Goal: Obtain resource: Download file/media

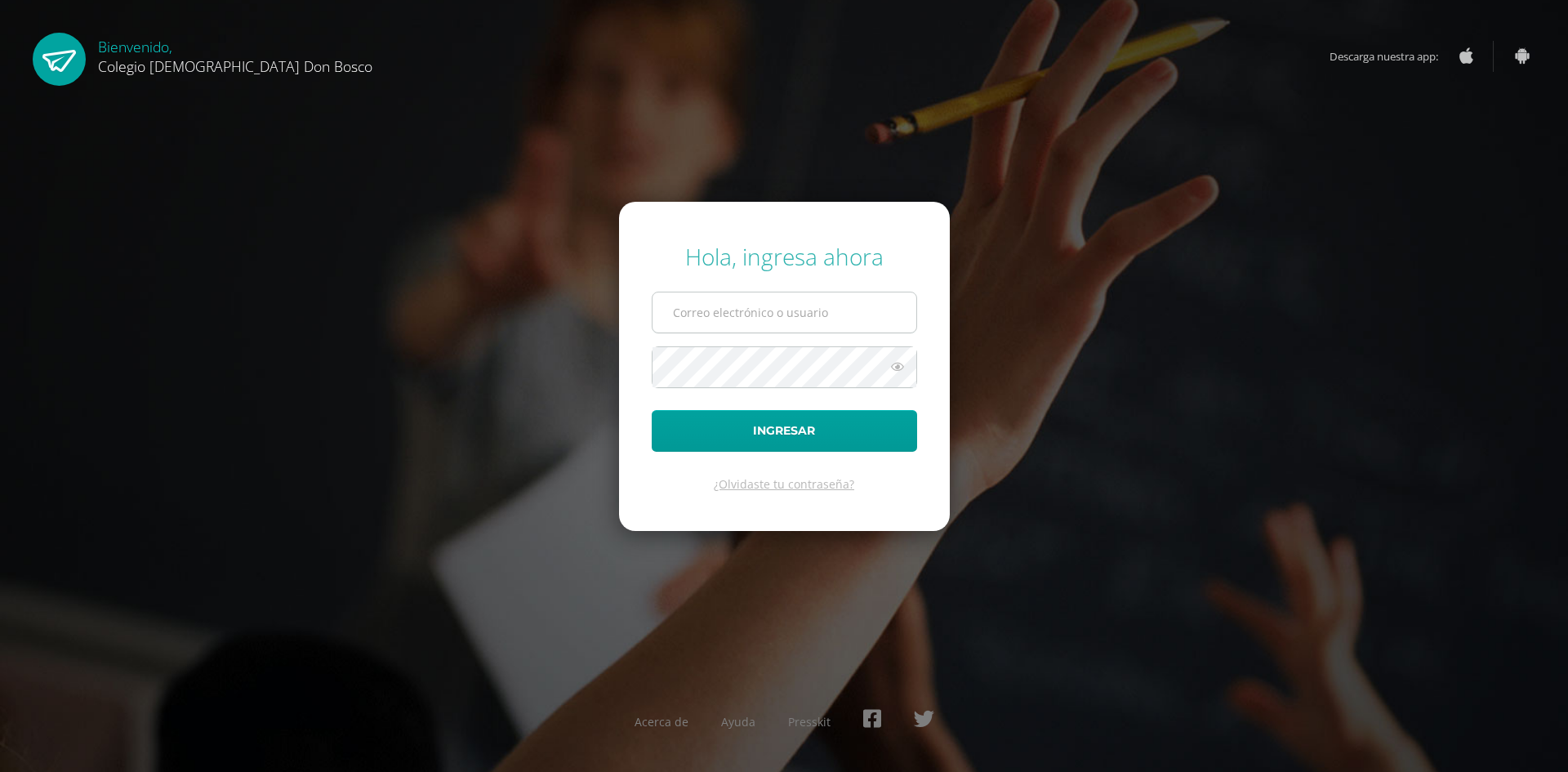
click at [758, 313] on input "text" at bounding box center [784, 313] width 263 height 40
type input "s_tambito@donbosco.edu.gt"
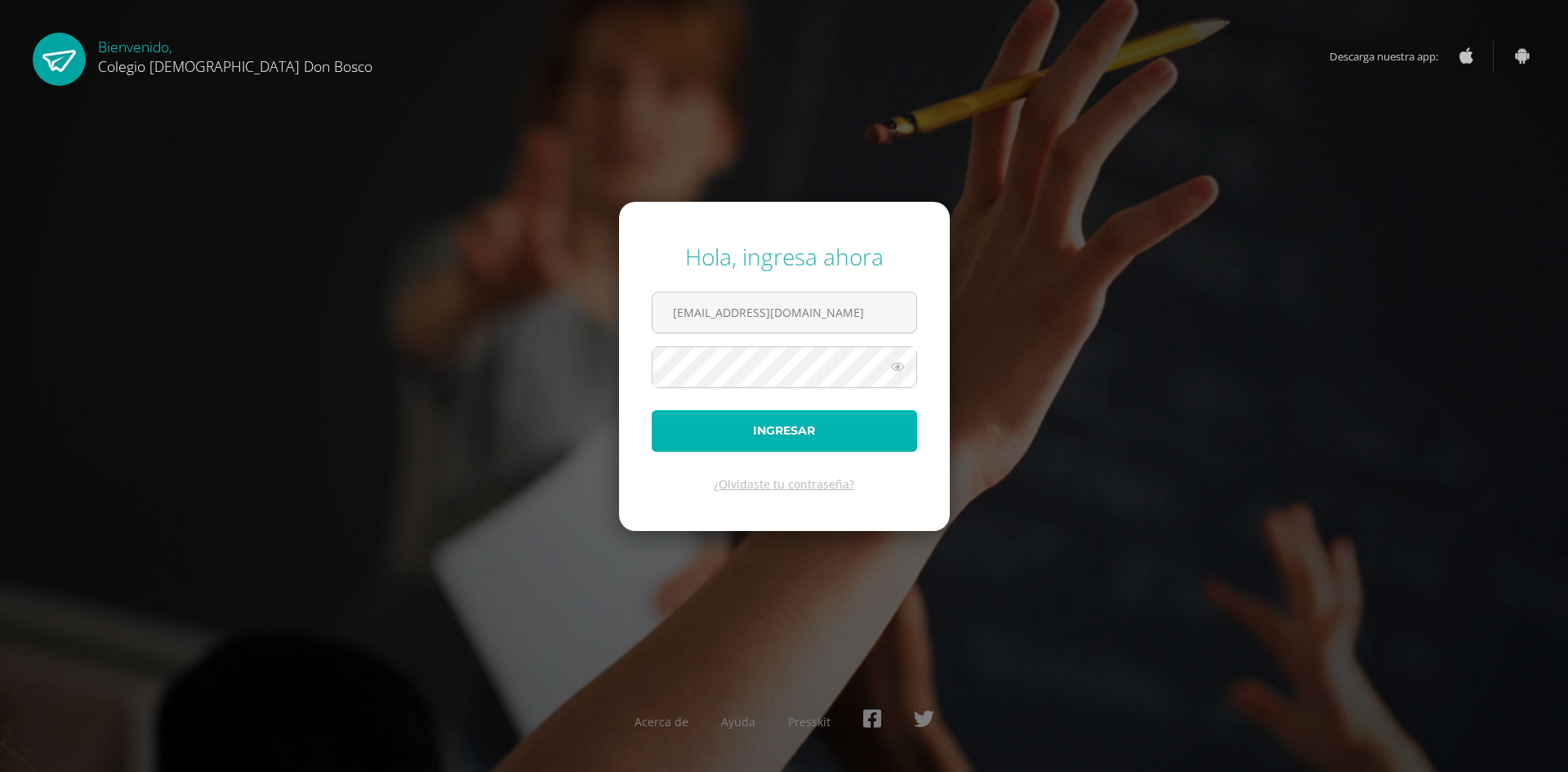
click at [740, 433] on button "Ingresar" at bounding box center [784, 430] width 265 height 41
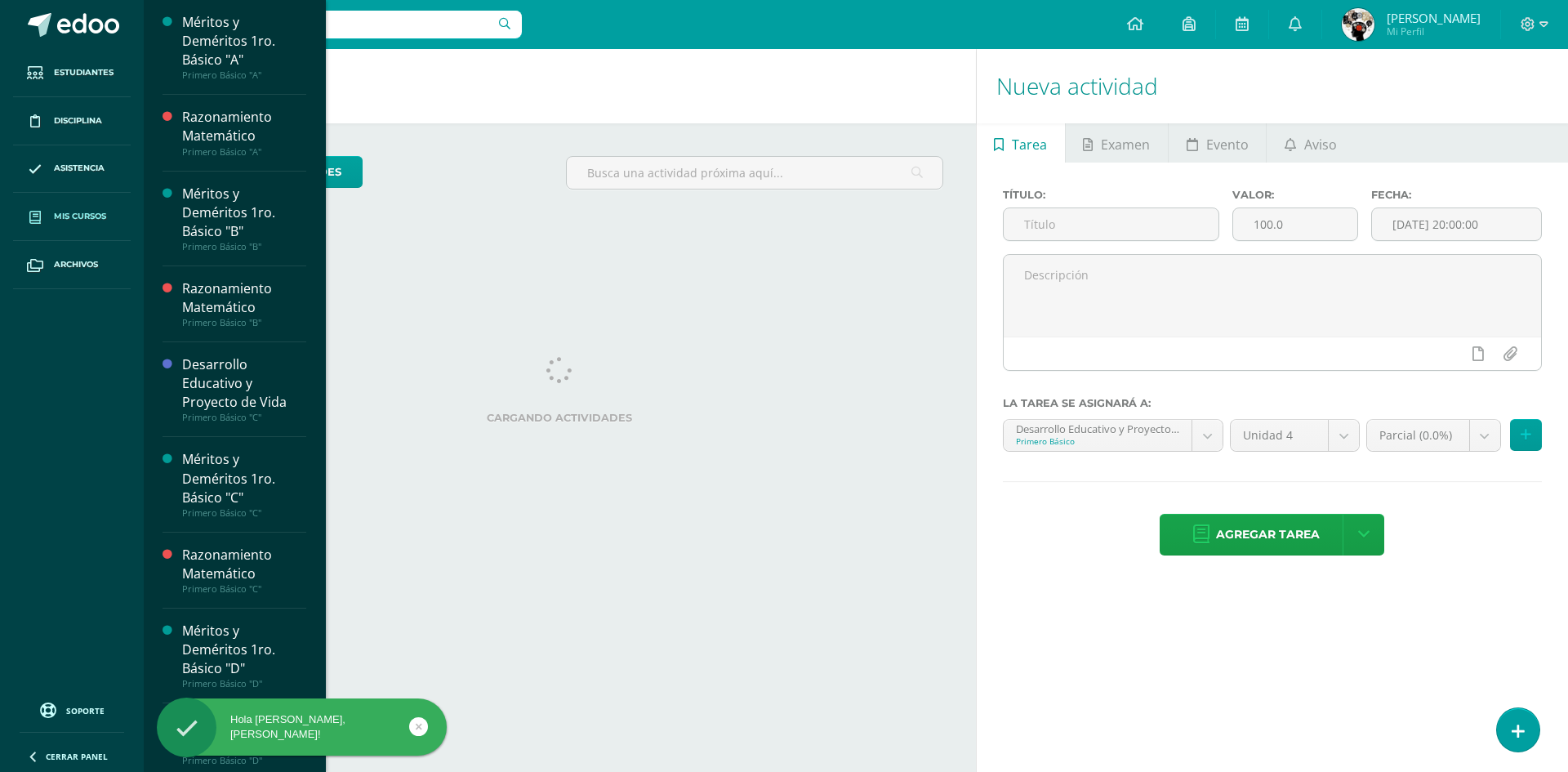
click at [75, 216] on span "Mis cursos" at bounding box center [80, 216] width 53 height 13
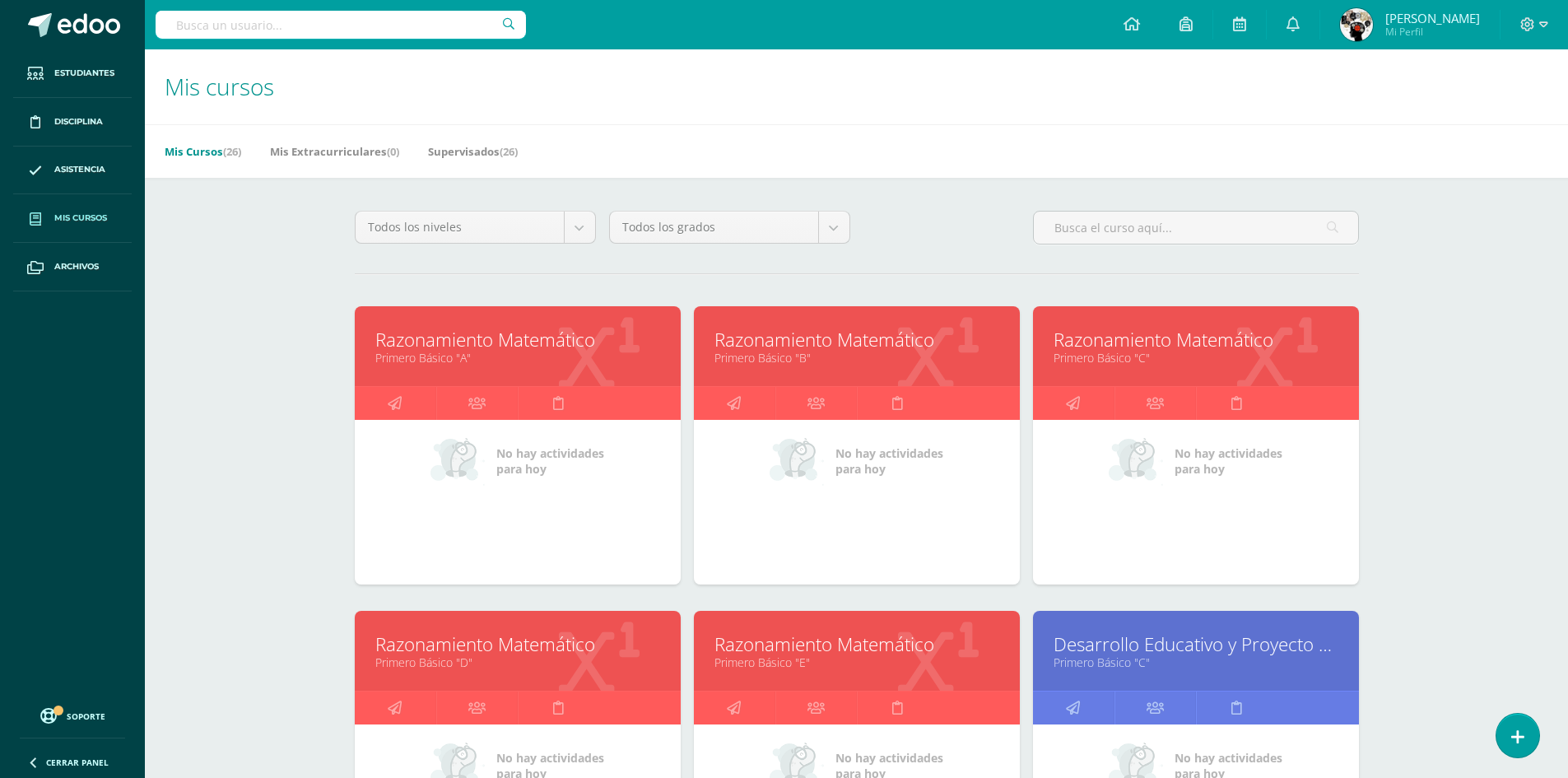
click at [1154, 374] on div "Razonamiento Matemático Primero Básico "C"" at bounding box center [1196, 346] width 326 height 80
click at [1153, 355] on link "Primero Básico "C"" at bounding box center [1196, 358] width 285 height 16
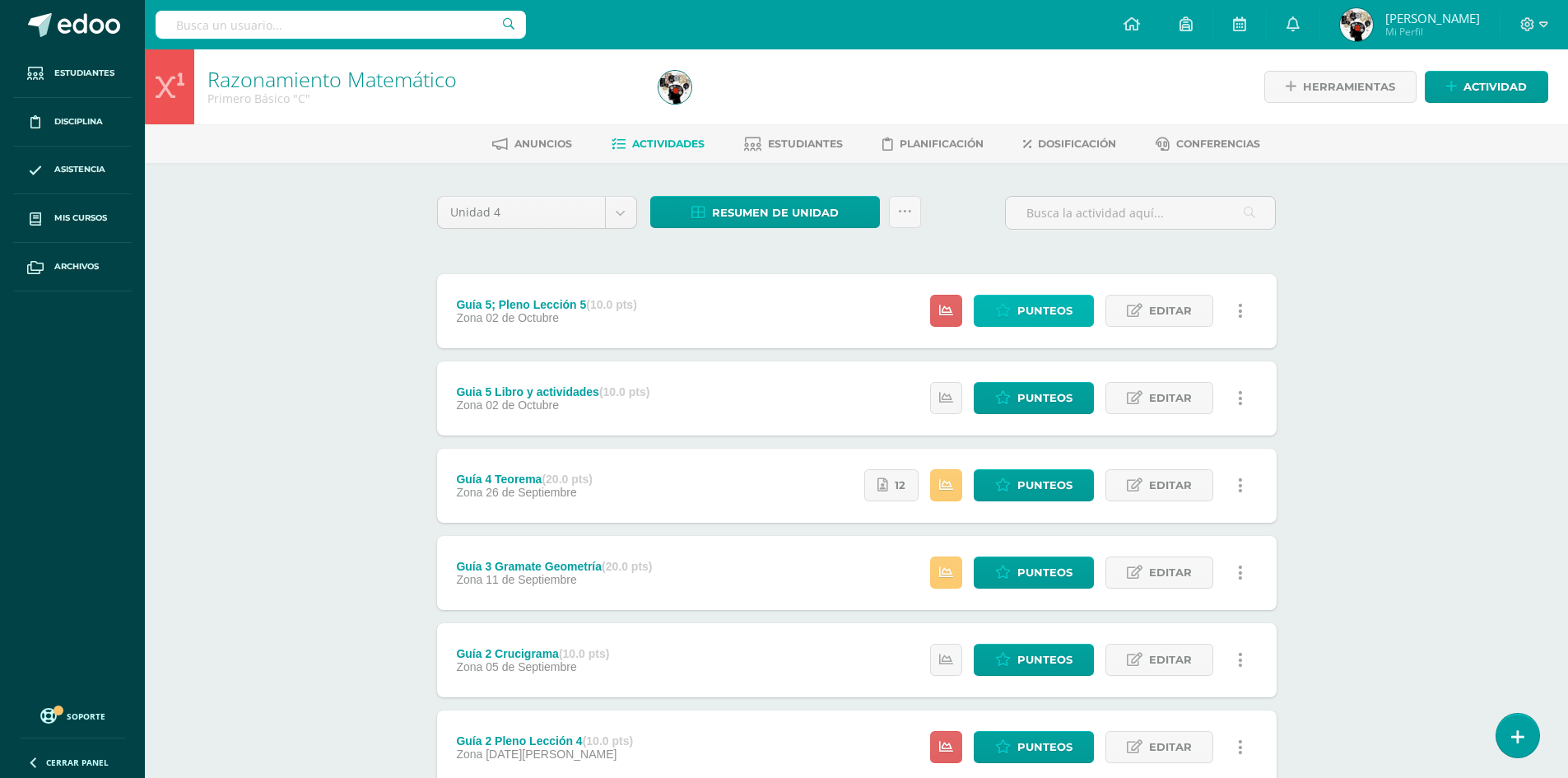
click at [1062, 301] on span "Punteos" at bounding box center [1045, 311] width 55 height 30
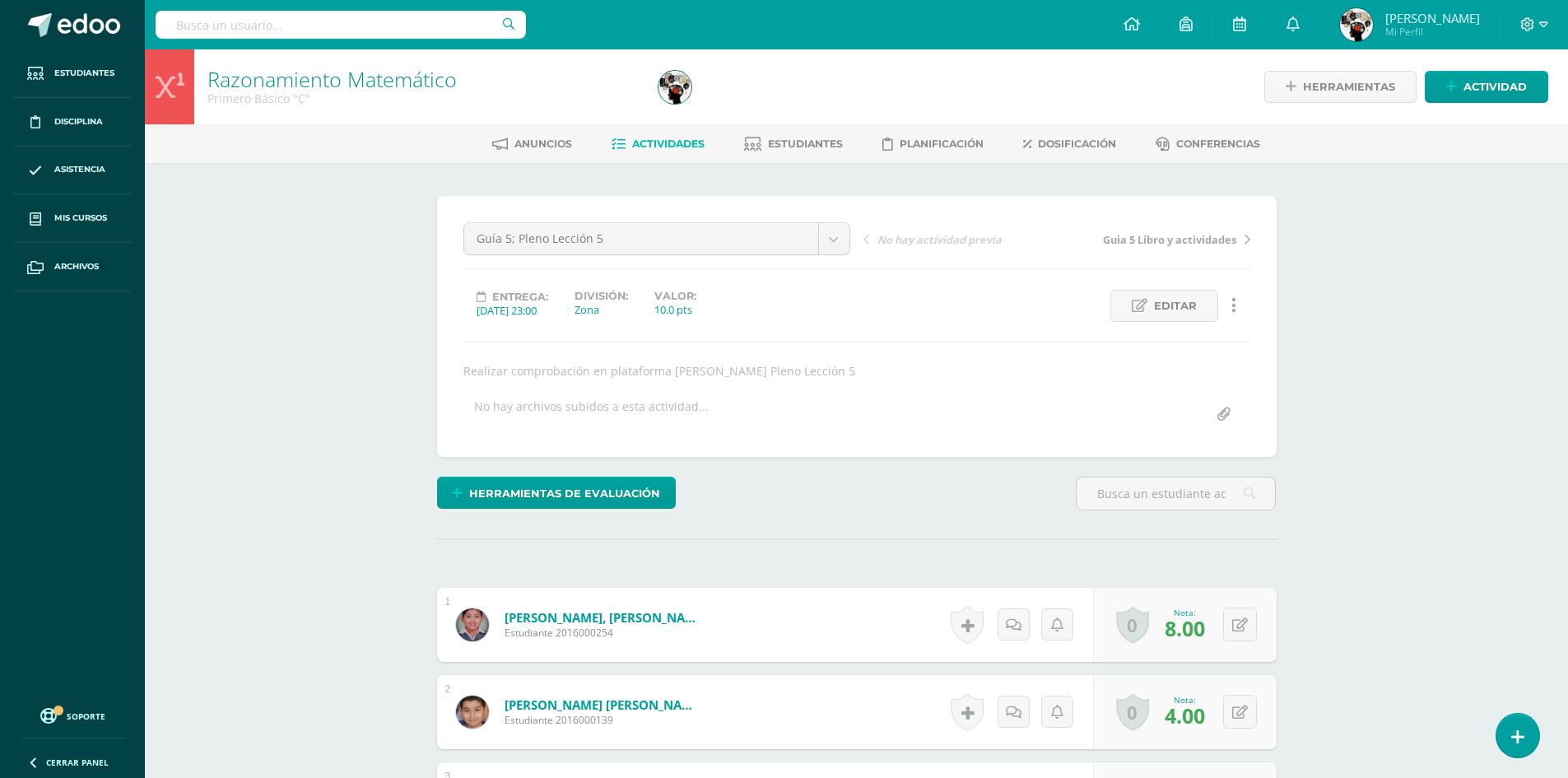
click at [673, 141] on span "Actividades" at bounding box center [668, 143] width 73 height 12
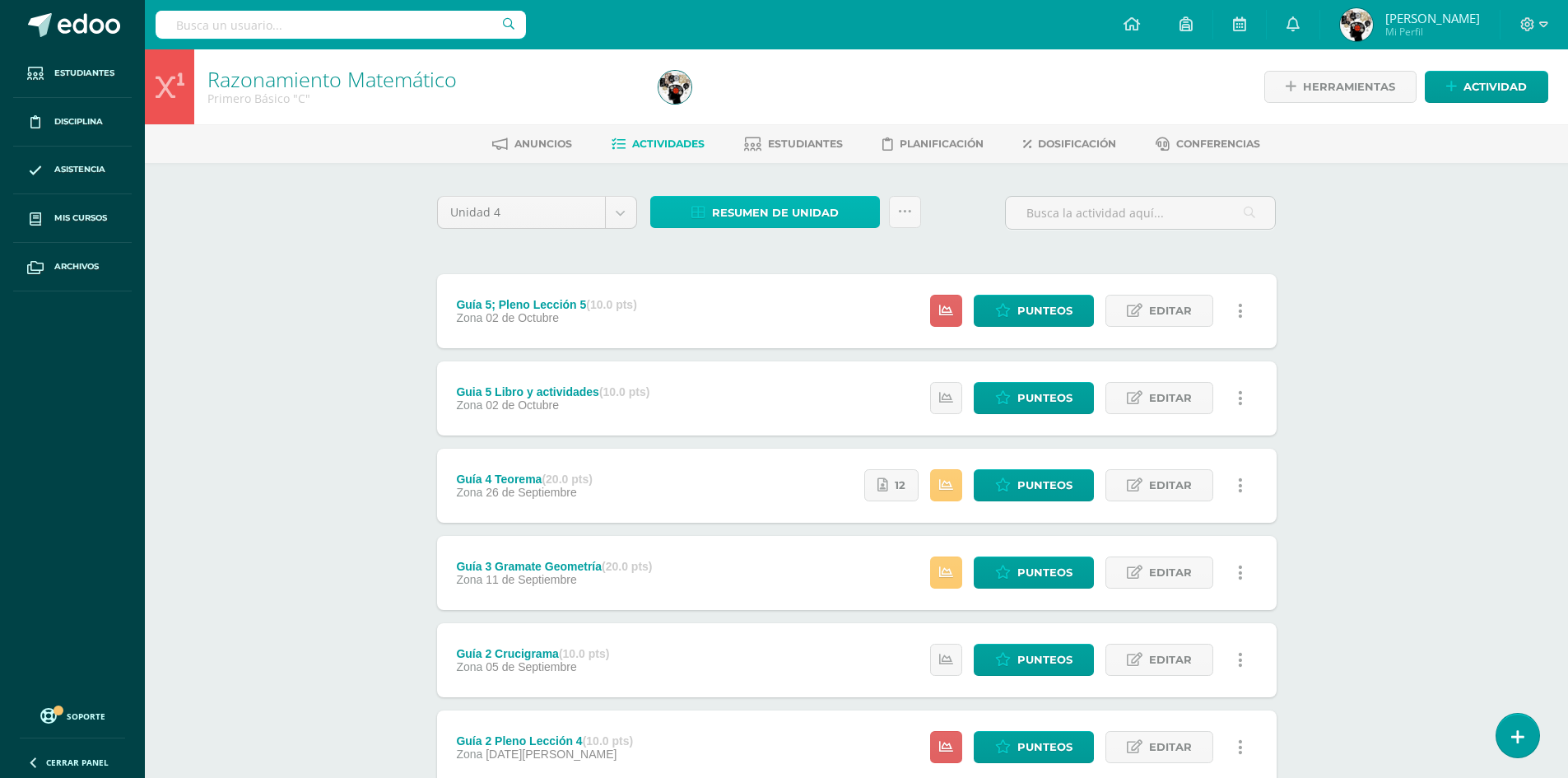
click at [786, 211] on span "Resumen de unidad" at bounding box center [775, 212] width 127 height 30
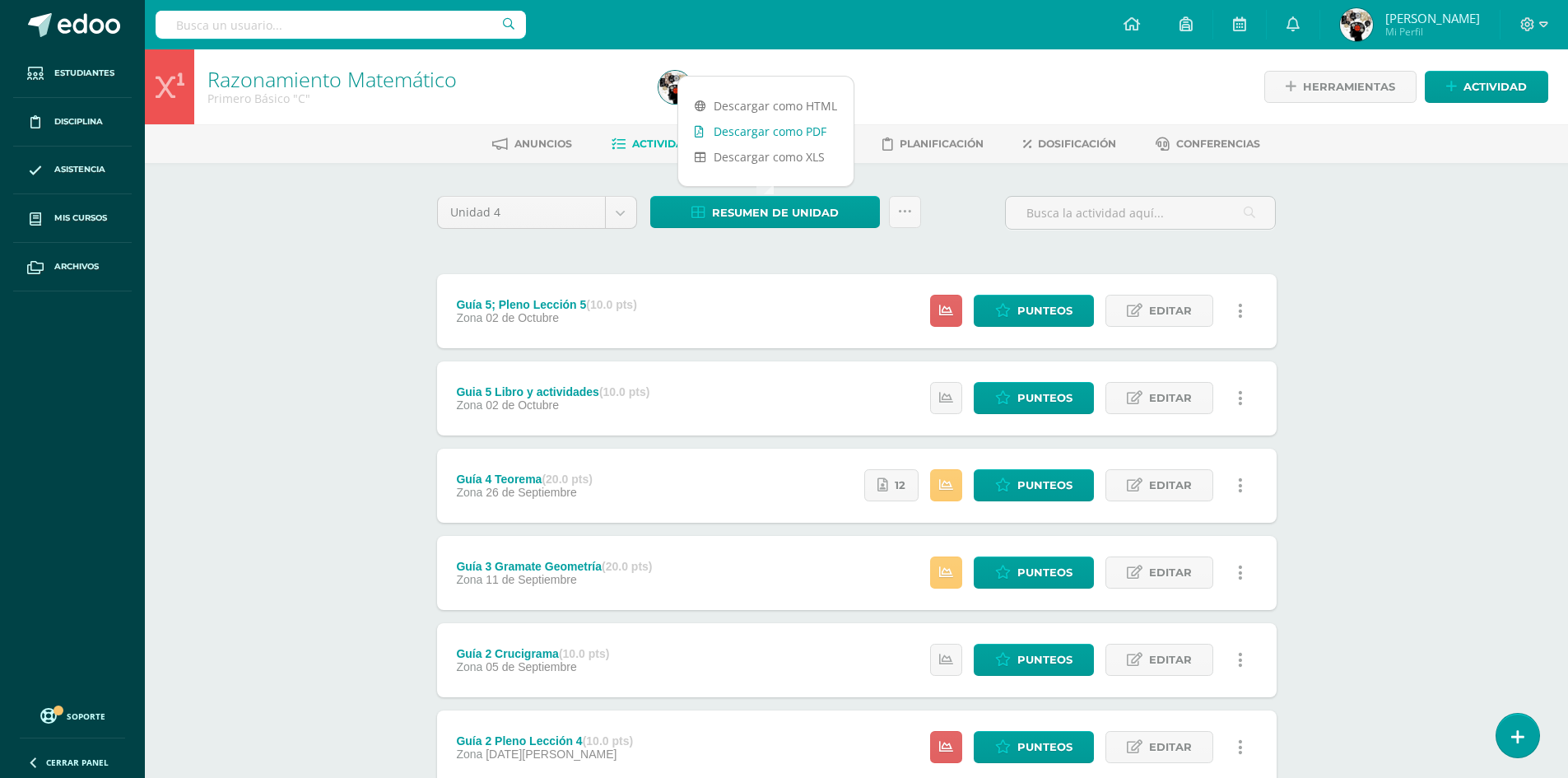
click at [821, 131] on link "Descargar como PDF" at bounding box center [766, 131] width 175 height 26
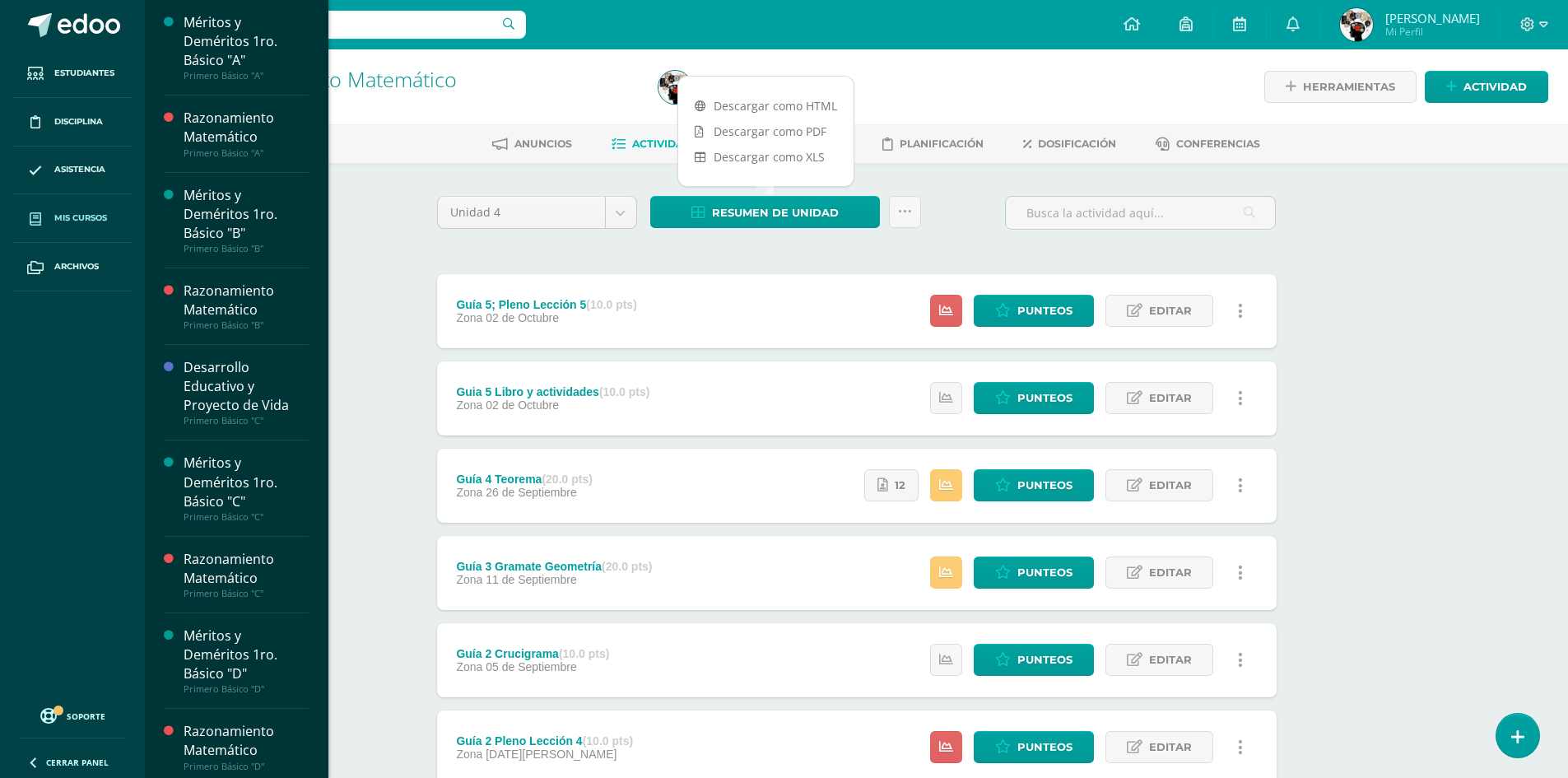
click at [93, 220] on span "Mis cursos" at bounding box center [81, 218] width 53 height 13
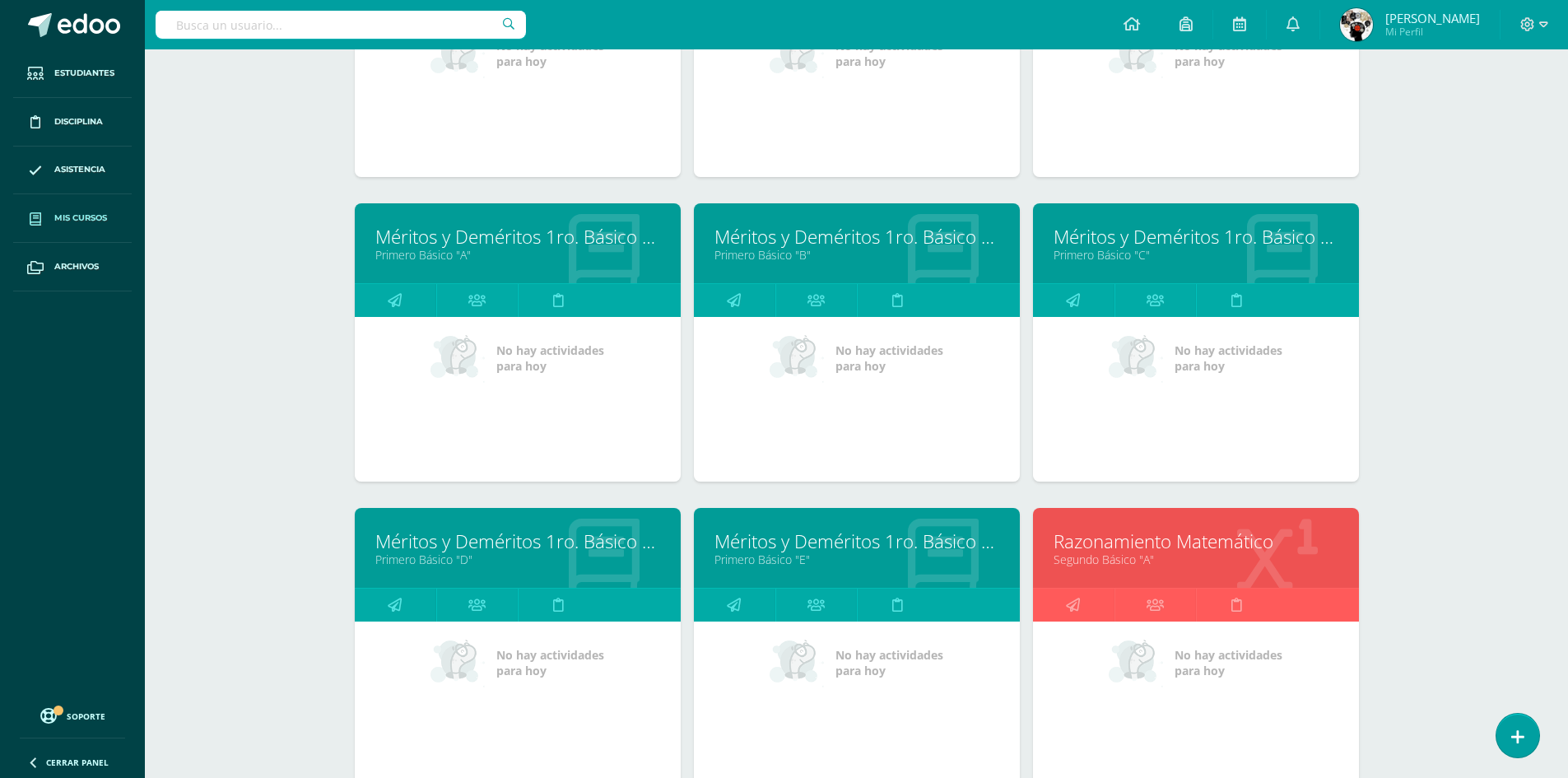
scroll to position [875, 0]
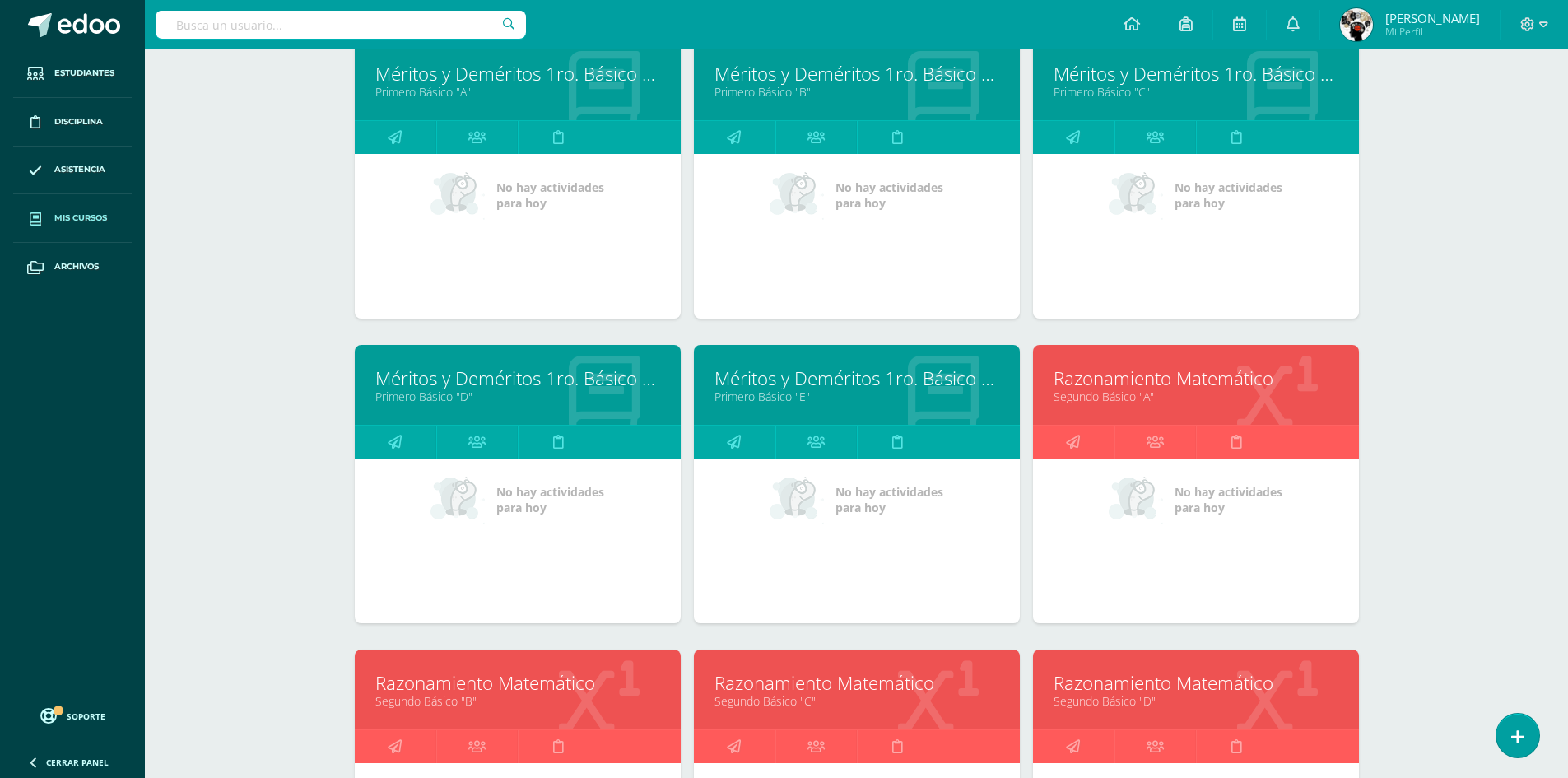
click at [1128, 395] on link "Segundo Básico "A"" at bounding box center [1196, 397] width 285 height 16
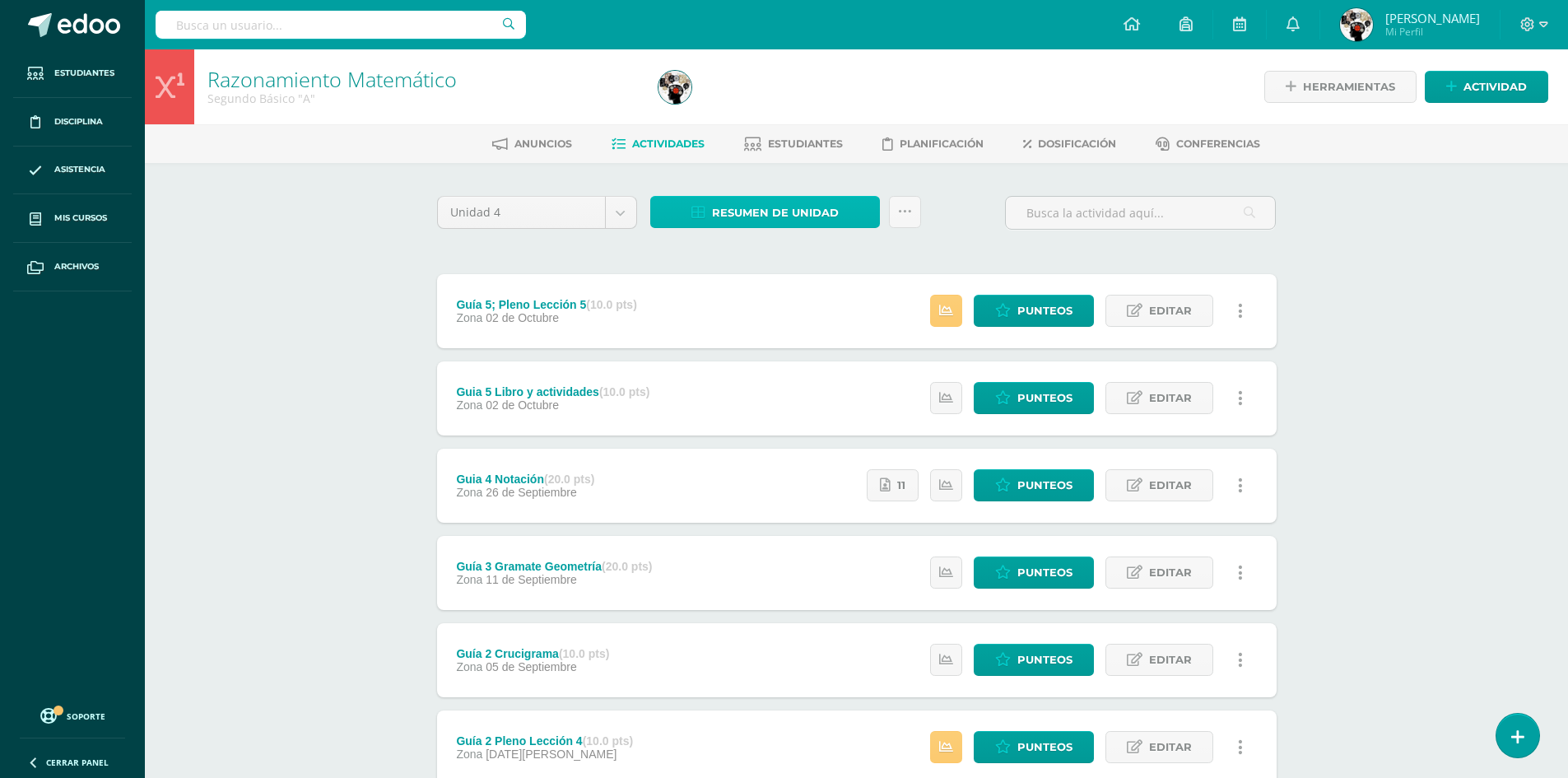
click at [742, 219] on span "Resumen de unidad" at bounding box center [775, 212] width 127 height 30
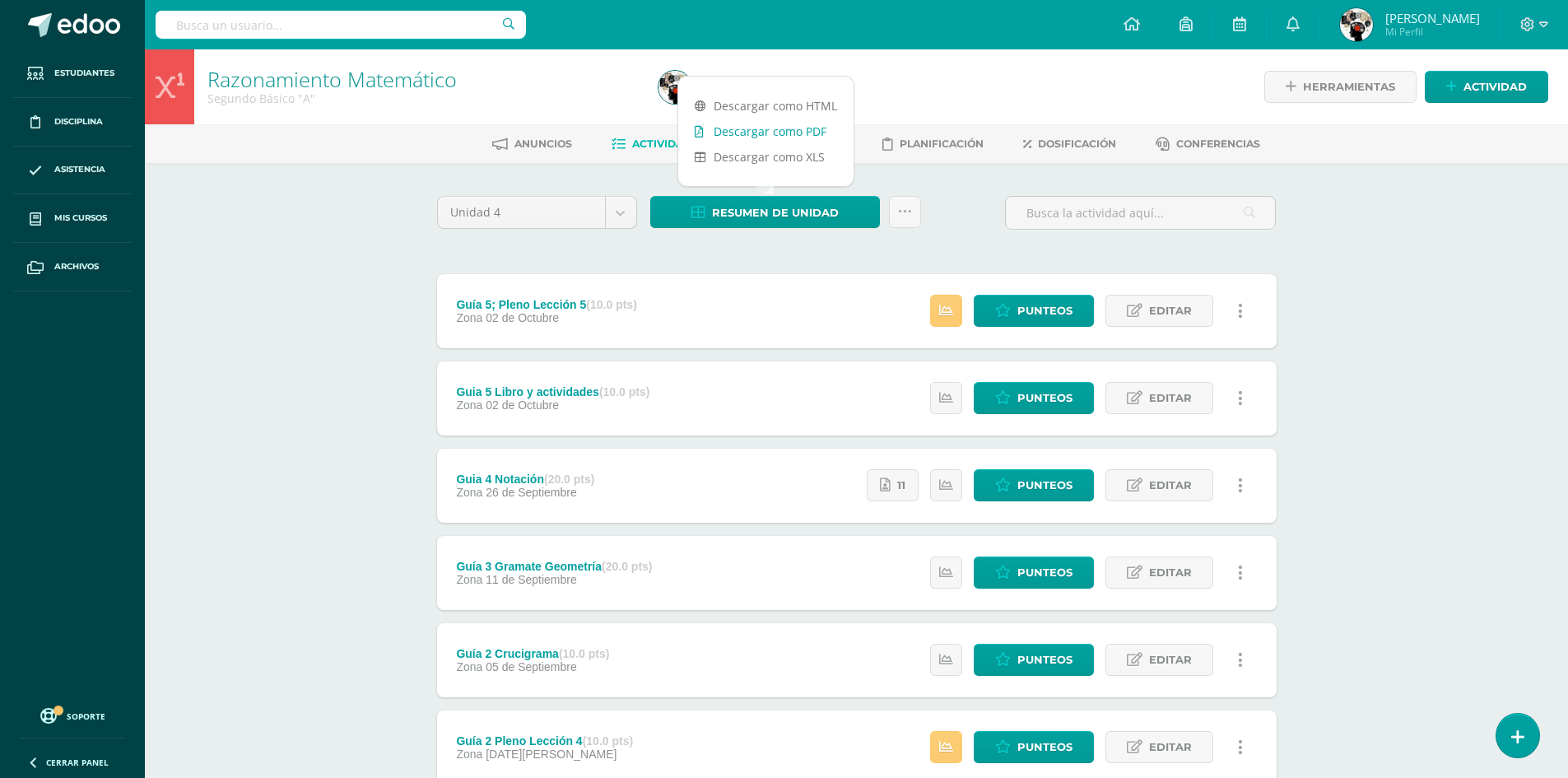
click at [765, 135] on link "Descargar como PDF" at bounding box center [766, 131] width 175 height 26
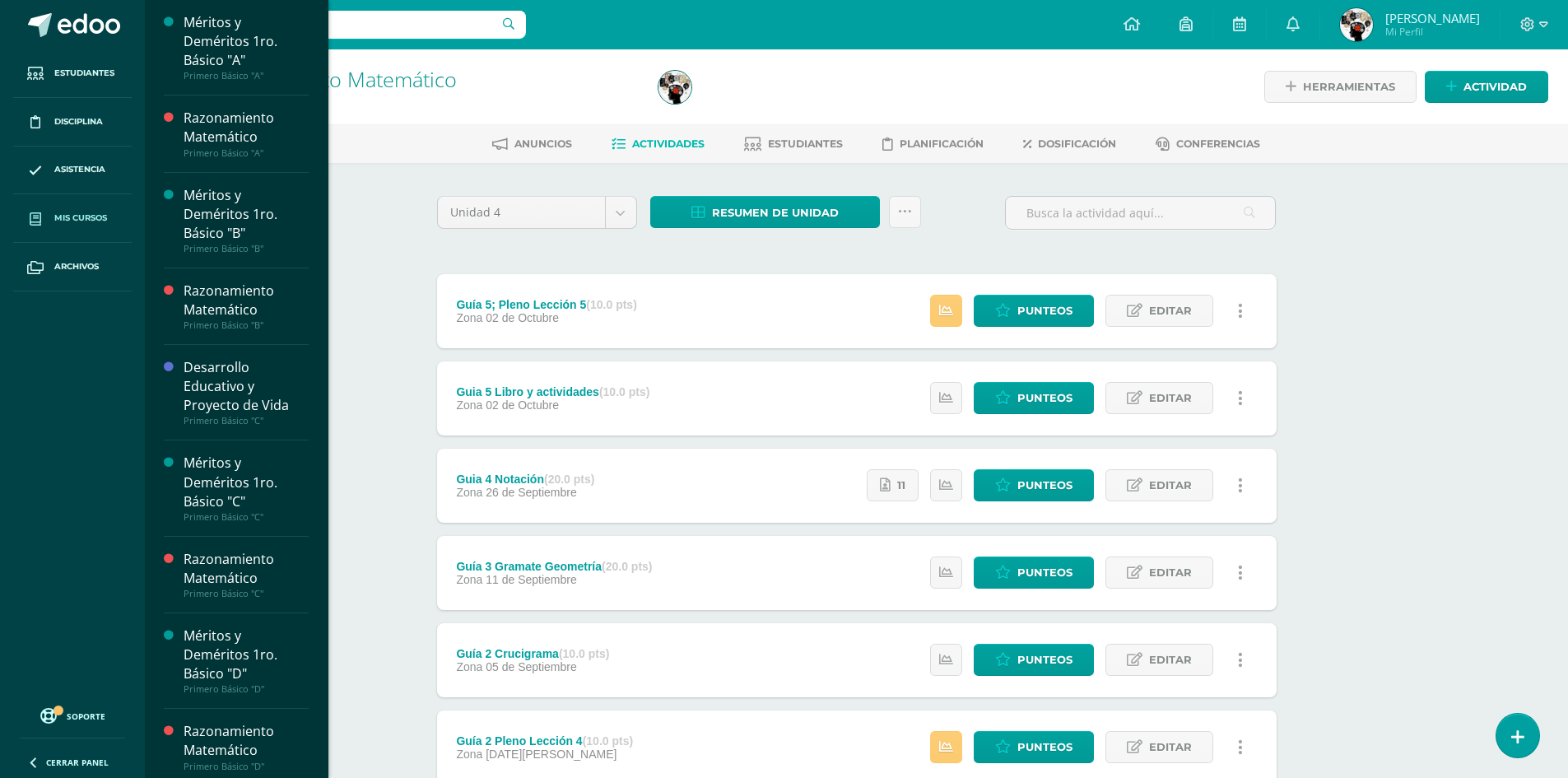
click at [59, 216] on span "Mis cursos" at bounding box center [81, 218] width 53 height 13
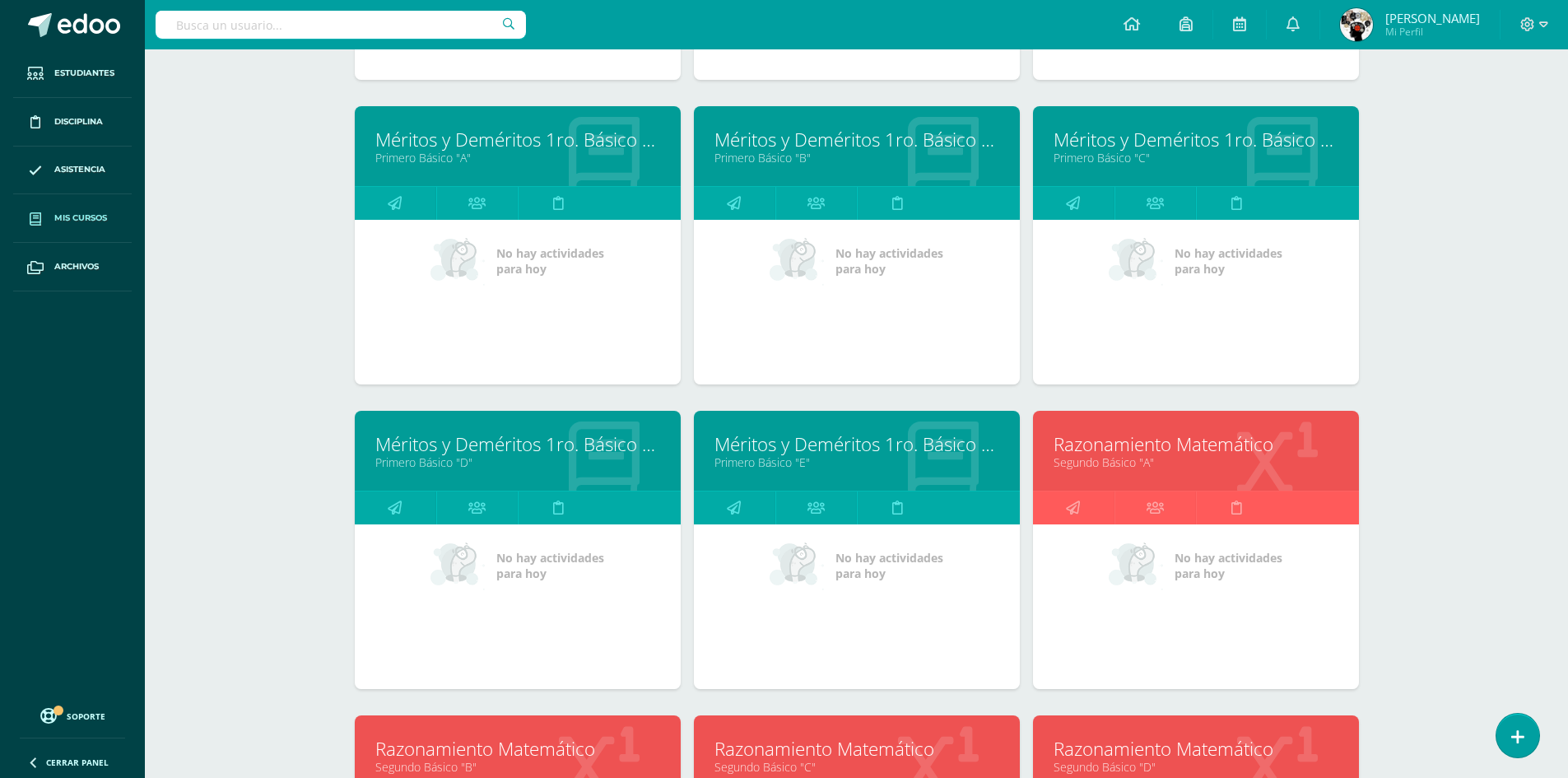
scroll to position [875, 0]
